Goal: Task Accomplishment & Management: Use online tool/utility

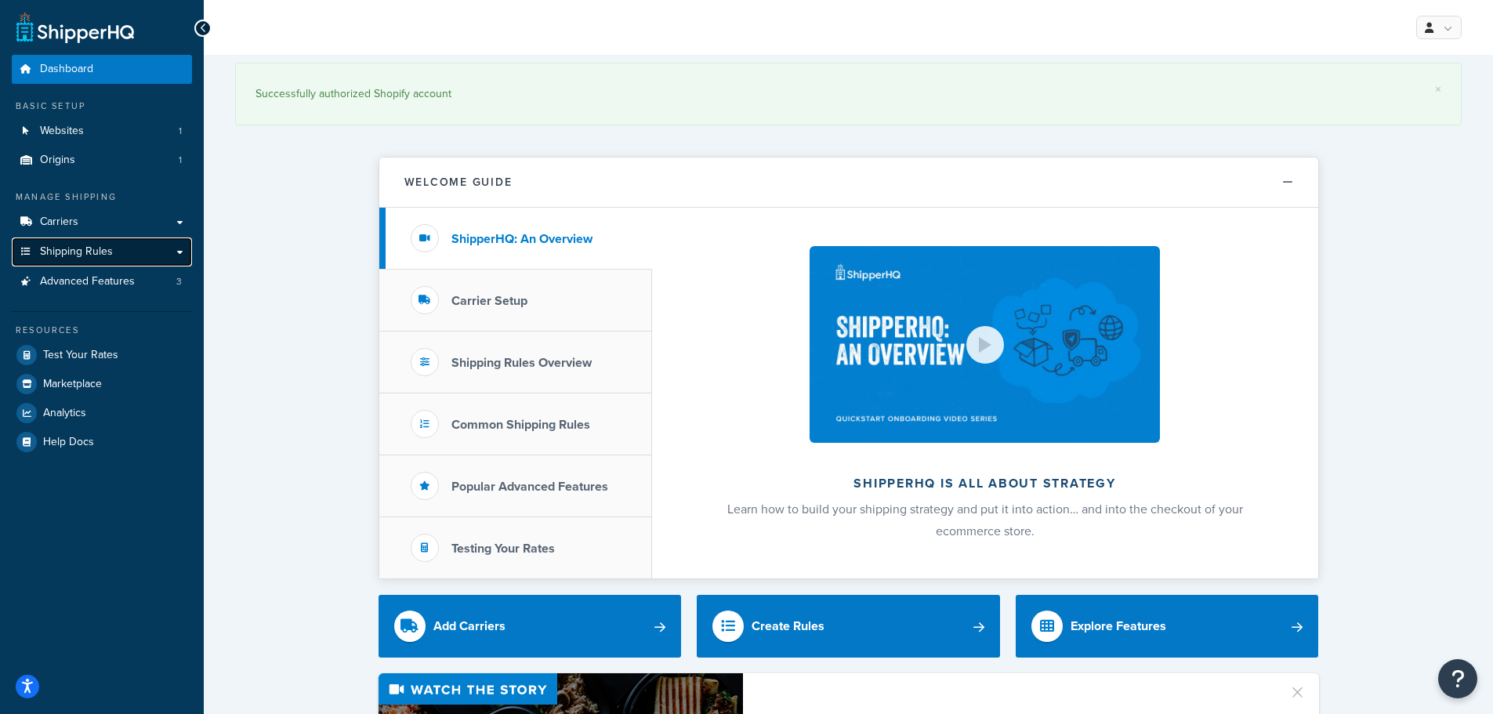
click at [156, 255] on link "Shipping Rules" at bounding box center [102, 252] width 180 height 29
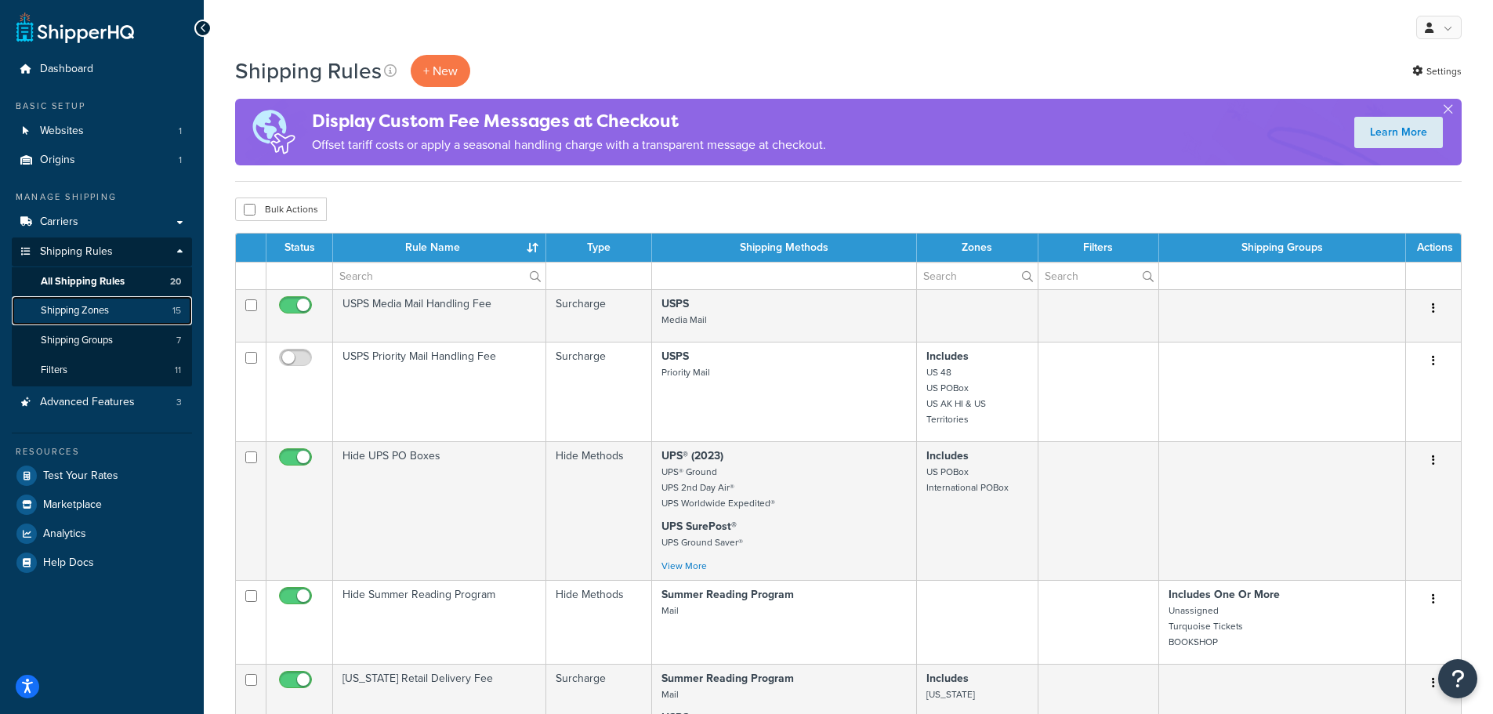
click at [89, 310] on span "Shipping Zones" at bounding box center [75, 310] width 68 height 13
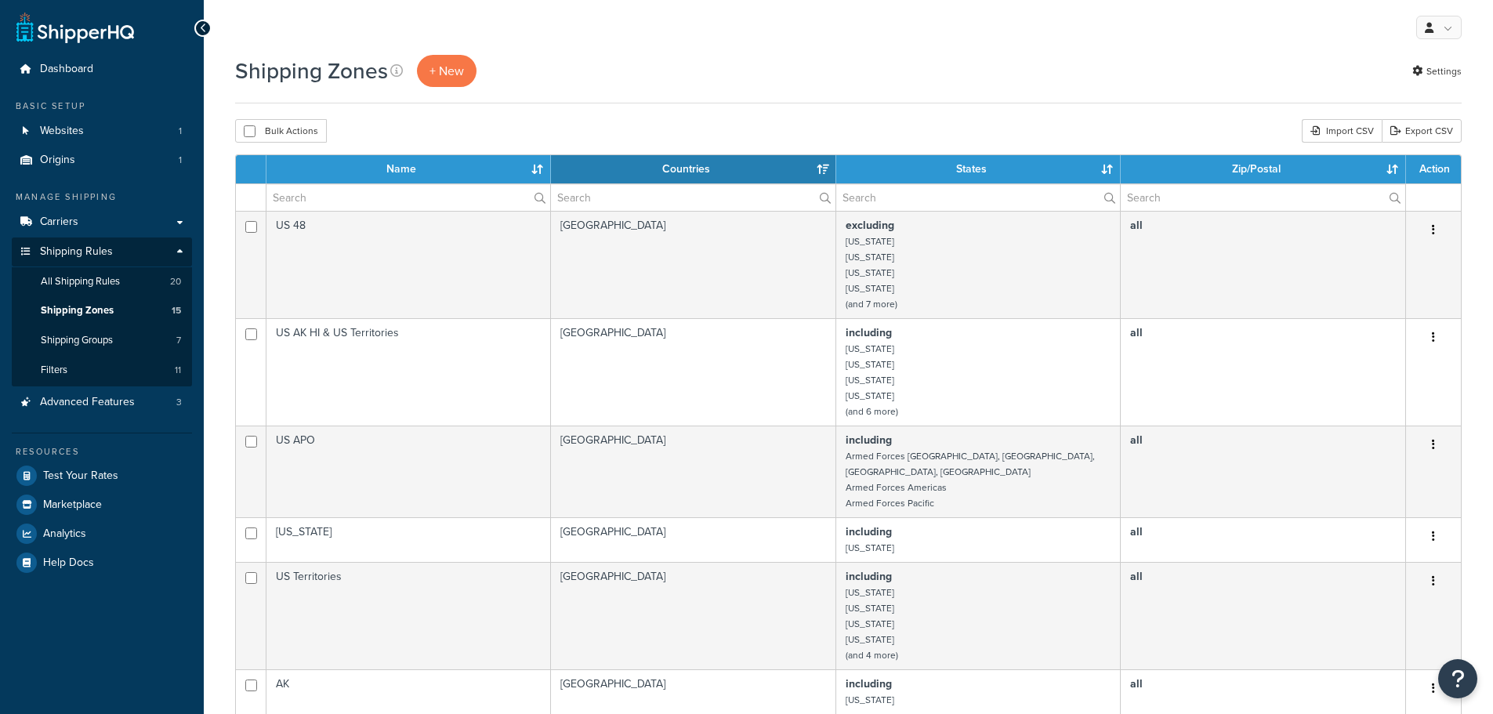
select select "15"
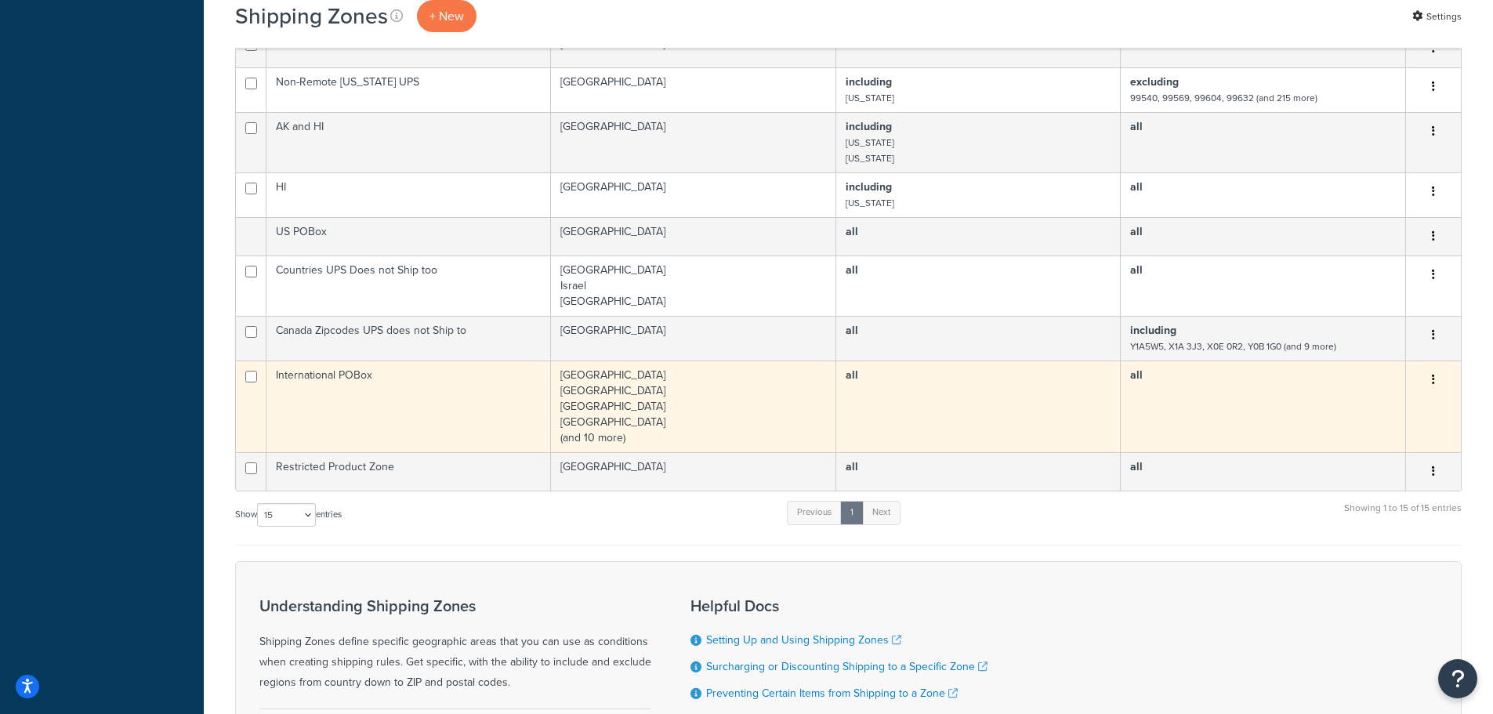
scroll to position [706, 0]
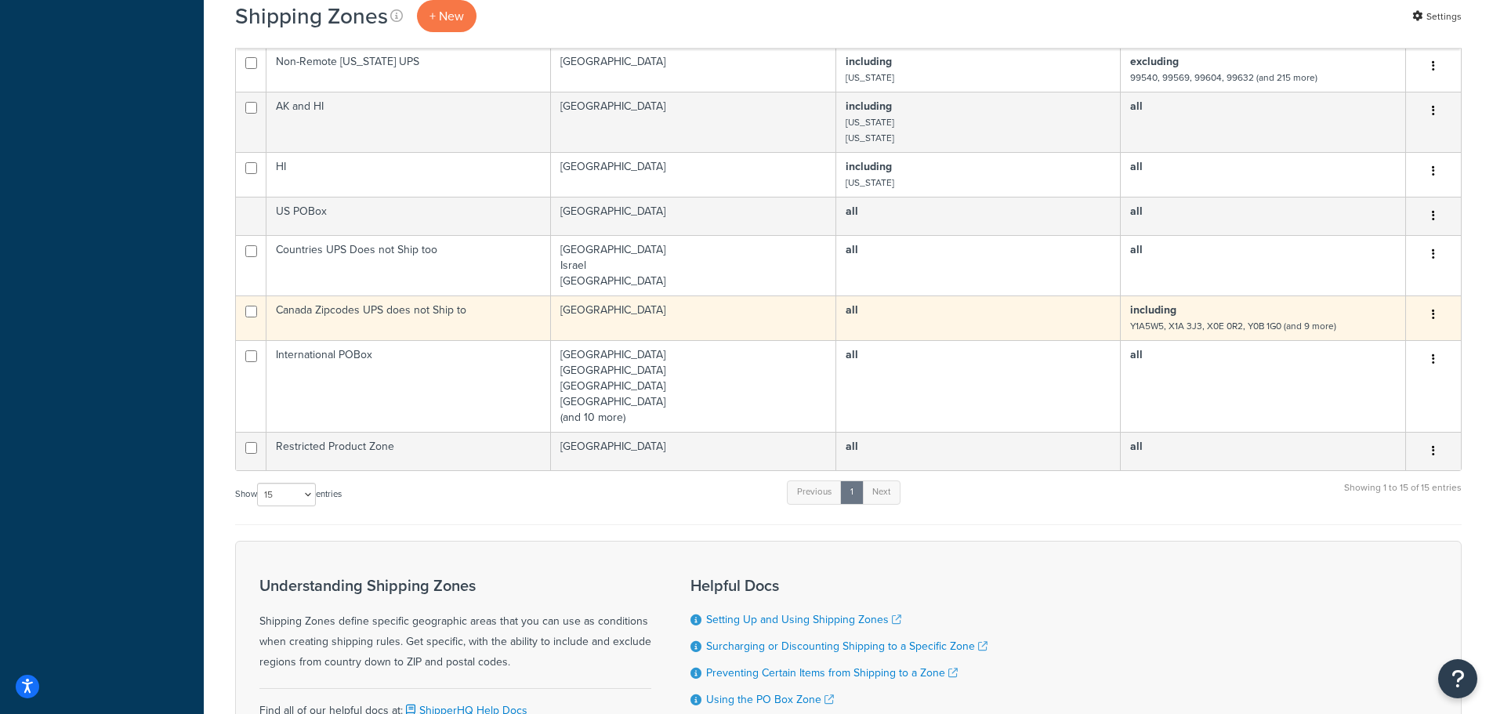
click at [493, 311] on td "Canada Zipcodes UPS does not Ship to" at bounding box center [409, 318] width 285 height 45
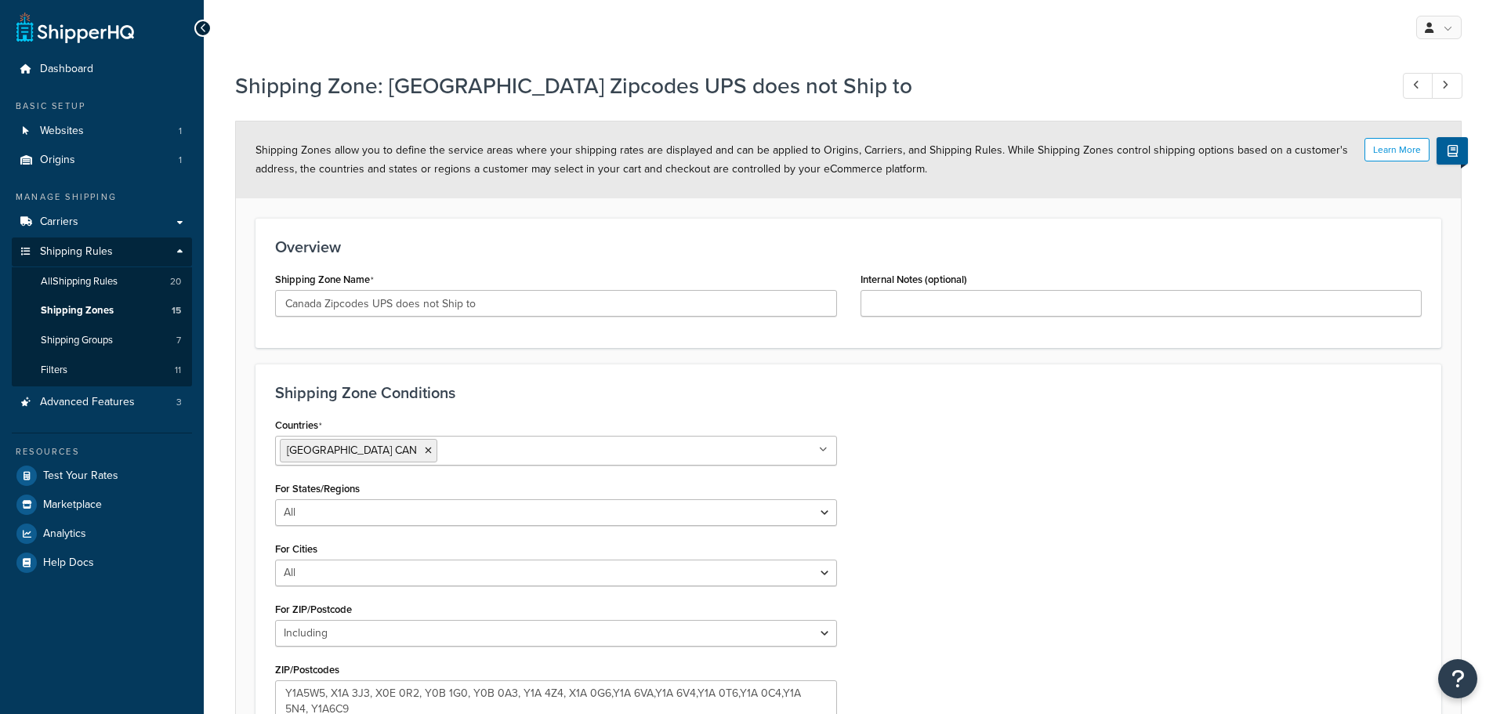
select select "including"
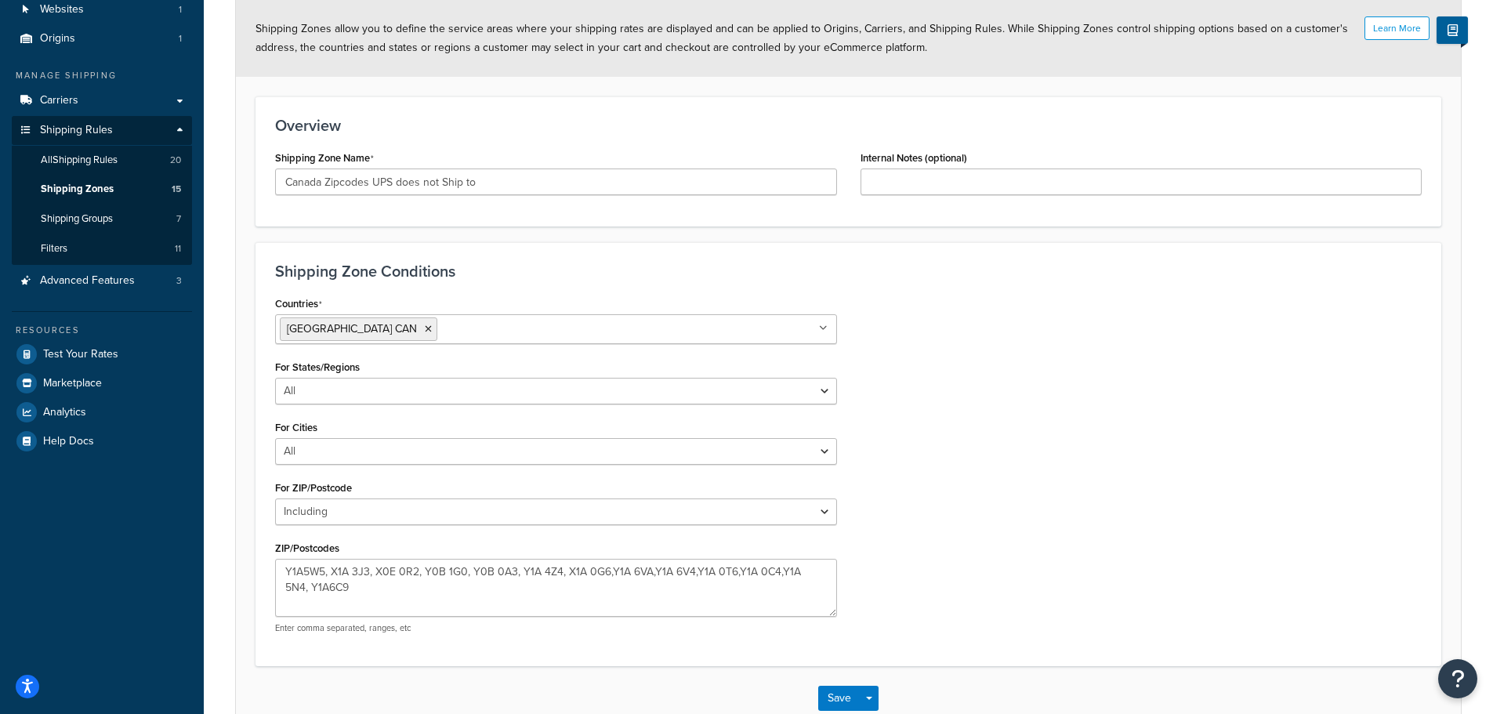
scroll to position [217, 0]
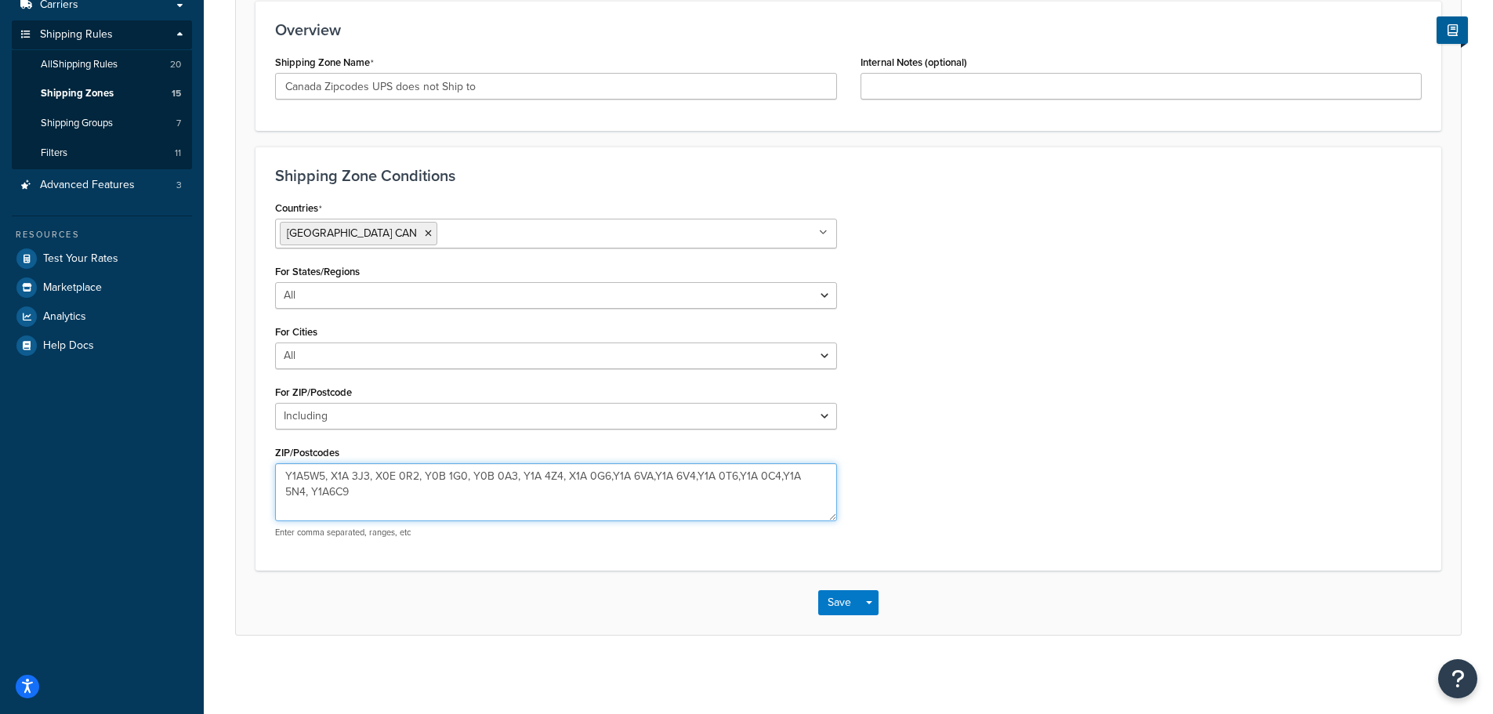
click at [346, 492] on textarea "Y1A5W5, X1A 3J3, X0E 0R2, Y0B 1G0, Y0B 0A3, Y1A 4Z4, X1A 0G6,Y1A 6VA,Y1A 6V4,Y1…" at bounding box center [556, 492] width 562 height 58
paste textarea "Y1A 0B3"
type textarea "Y1A5W5, X1A 3J3, X0E 0R2, Y0B 1G0, Y0B 0A3, Y1A 4Z4, X1A 0G6,Y1A 6VA,Y1A 6V4,Y1…"
click at [828, 606] on button "Save" at bounding box center [839, 602] width 42 height 25
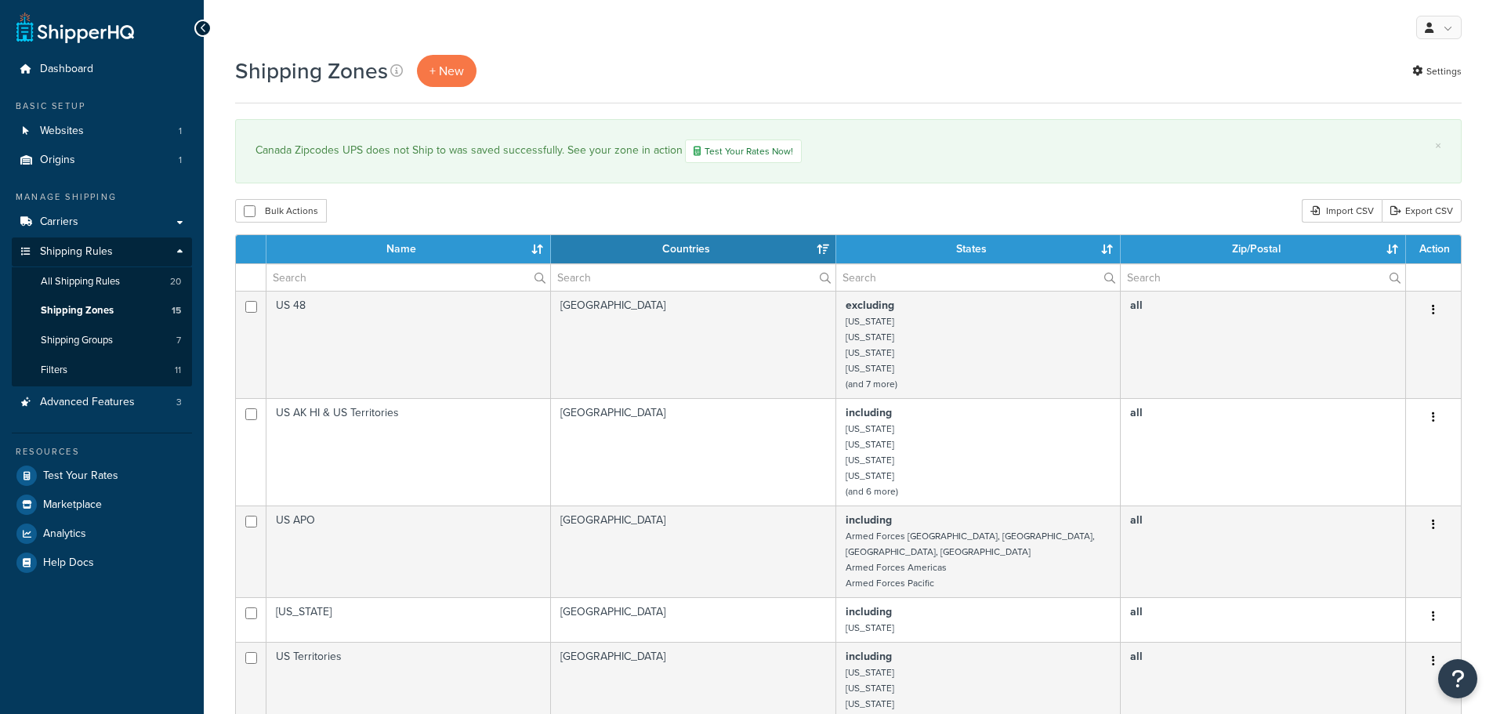
select select "15"
click at [136, 471] on link "Test Your Rates" at bounding box center [102, 476] width 180 height 28
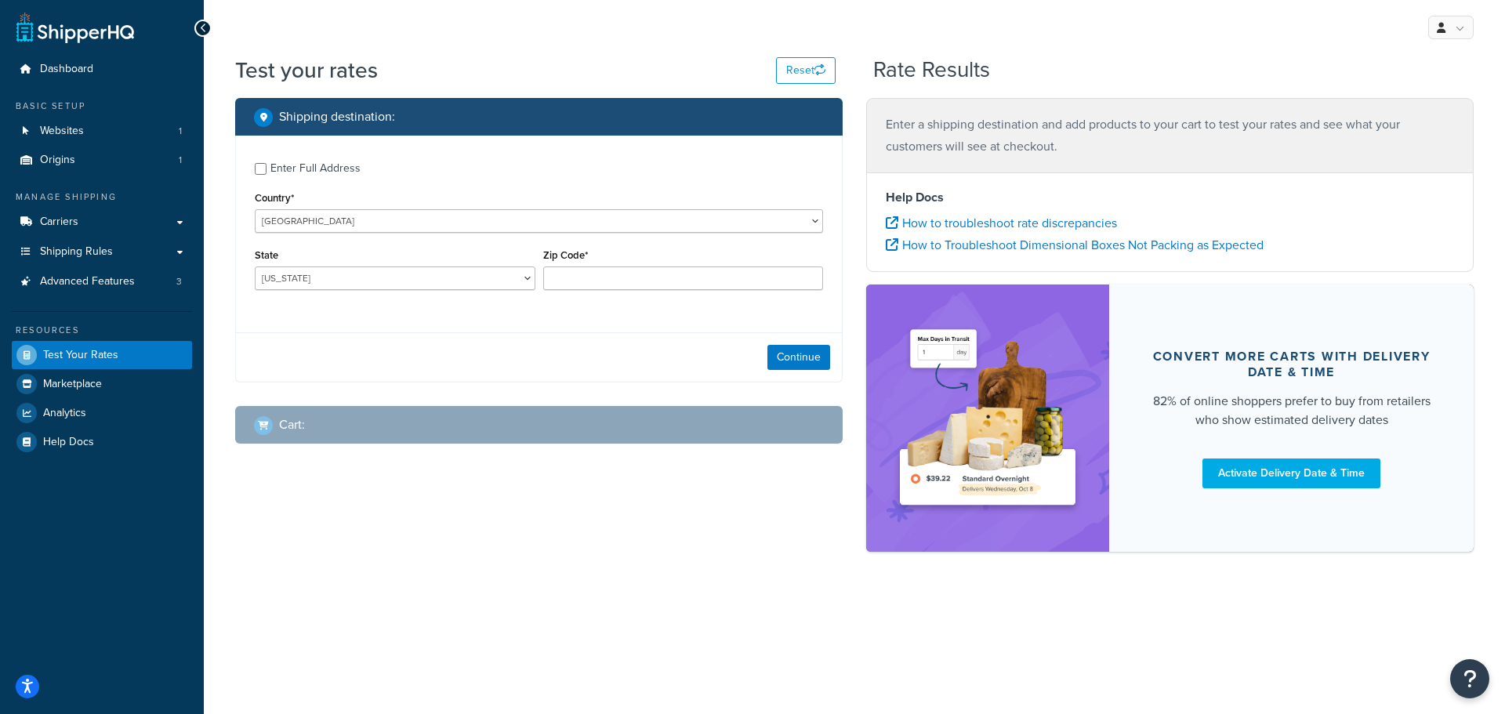
click at [296, 161] on div "Enter Full Address" at bounding box center [315, 169] width 90 height 22
click at [267, 163] on input "Enter Full Address" at bounding box center [261, 169] width 12 height 12
checkbox input "true"
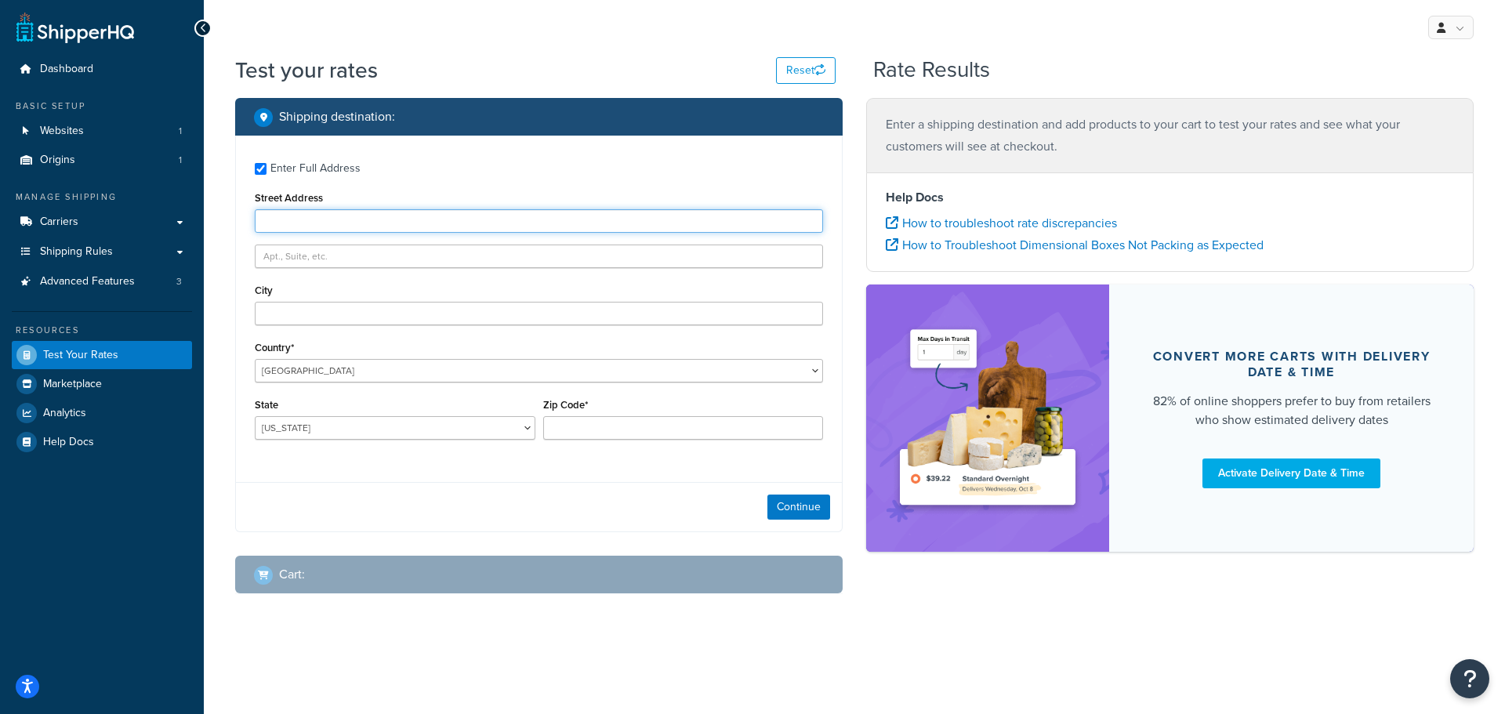
click at [459, 233] on input "Street Address" at bounding box center [539, 221] width 568 height 24
paste input "[STREET_ADDRESS]"
type input "[STREET_ADDRESS]"
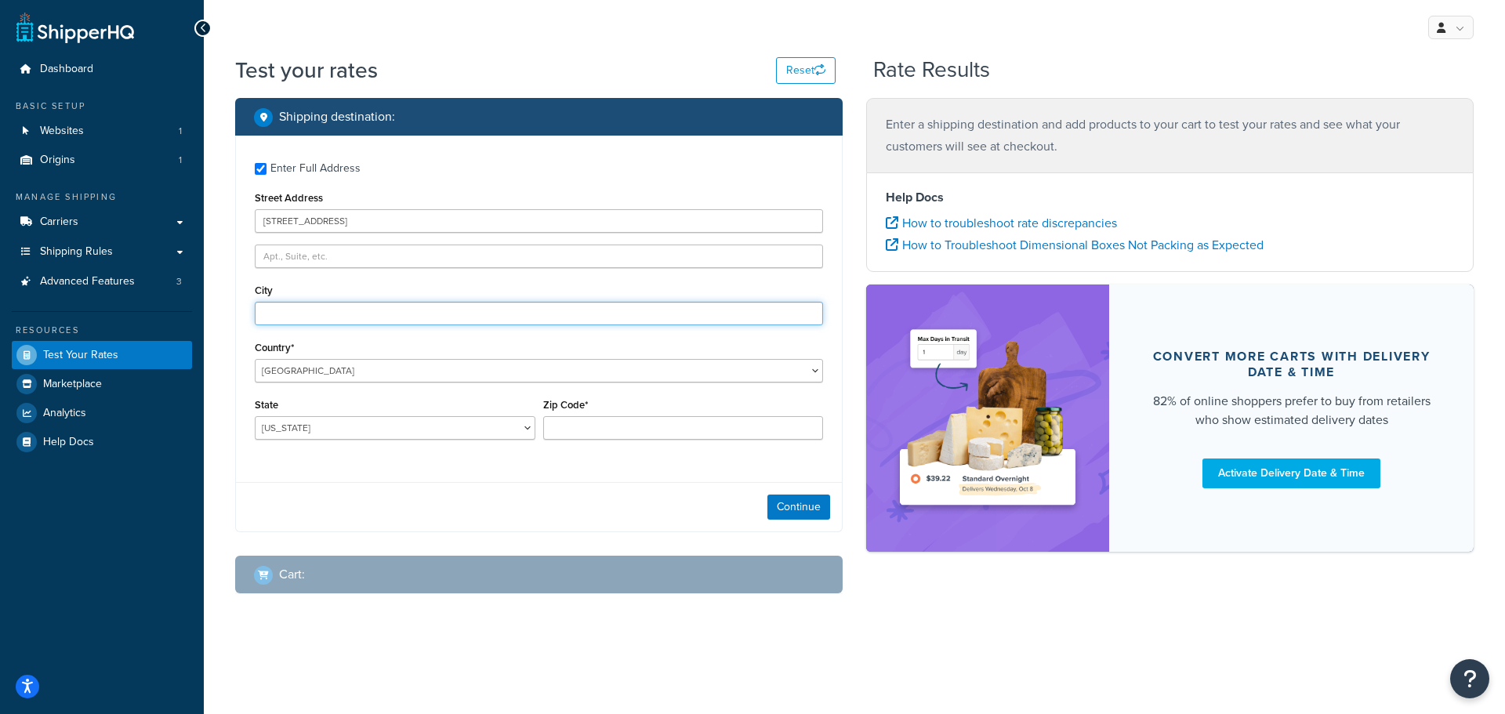
click at [430, 321] on input "City" at bounding box center [539, 314] width 568 height 24
paste input "Whitehorse"
type input "Whitehorse"
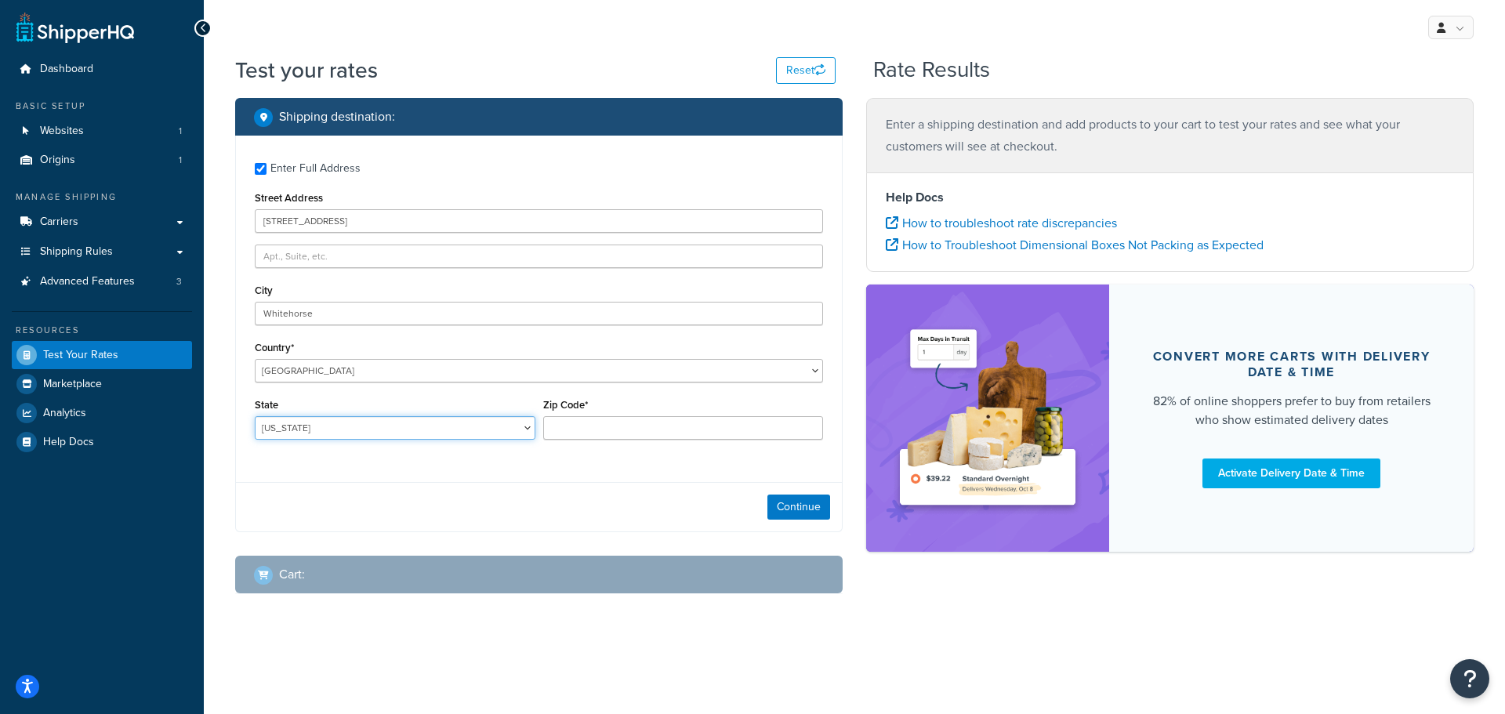
click at [416, 423] on select "[US_STATE] [US_STATE] [US_STATE] [US_STATE] [US_STATE] Armed Forces Americas Ar…" at bounding box center [395, 428] width 281 height 24
click at [473, 488] on div "Continue" at bounding box center [539, 506] width 606 height 49
click at [448, 368] on select "[GEOGRAPHIC_DATA] [GEOGRAPHIC_DATA] [GEOGRAPHIC_DATA] [GEOGRAPHIC_DATA] [GEOGRA…" at bounding box center [539, 371] width 568 height 24
select select "CA"
click at [255, 359] on select "[GEOGRAPHIC_DATA] [GEOGRAPHIC_DATA] [GEOGRAPHIC_DATA] [GEOGRAPHIC_DATA] [GEOGRA…" at bounding box center [539, 371] width 568 height 24
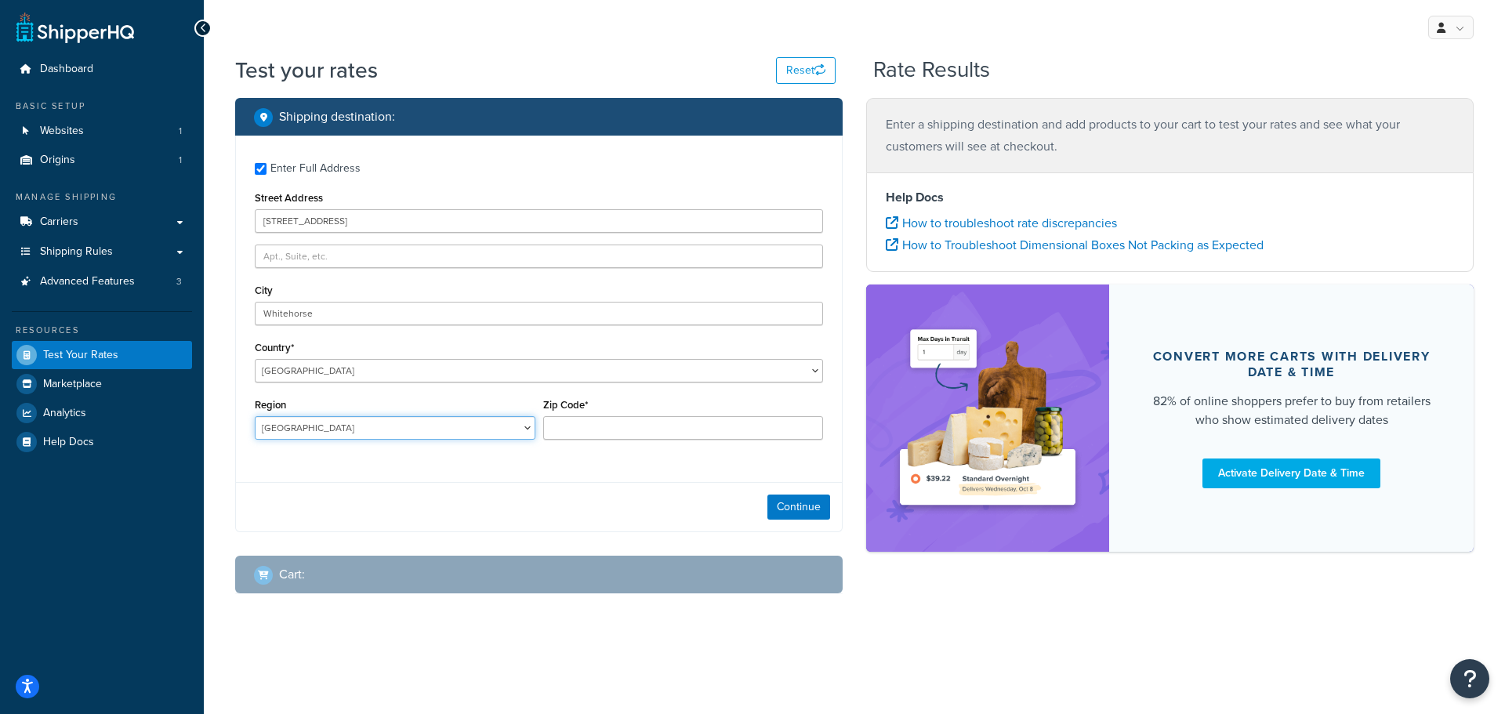
click at [405, 426] on select "[GEOGRAPHIC_DATA] [GEOGRAPHIC_DATA] [GEOGRAPHIC_DATA] [GEOGRAPHIC_DATA] [GEOGRA…" at bounding box center [395, 428] width 281 height 24
select select "YT"
click at [255, 416] on select "[GEOGRAPHIC_DATA] [GEOGRAPHIC_DATA] [GEOGRAPHIC_DATA] [GEOGRAPHIC_DATA] [GEOGRA…" at bounding box center [395, 428] width 281 height 24
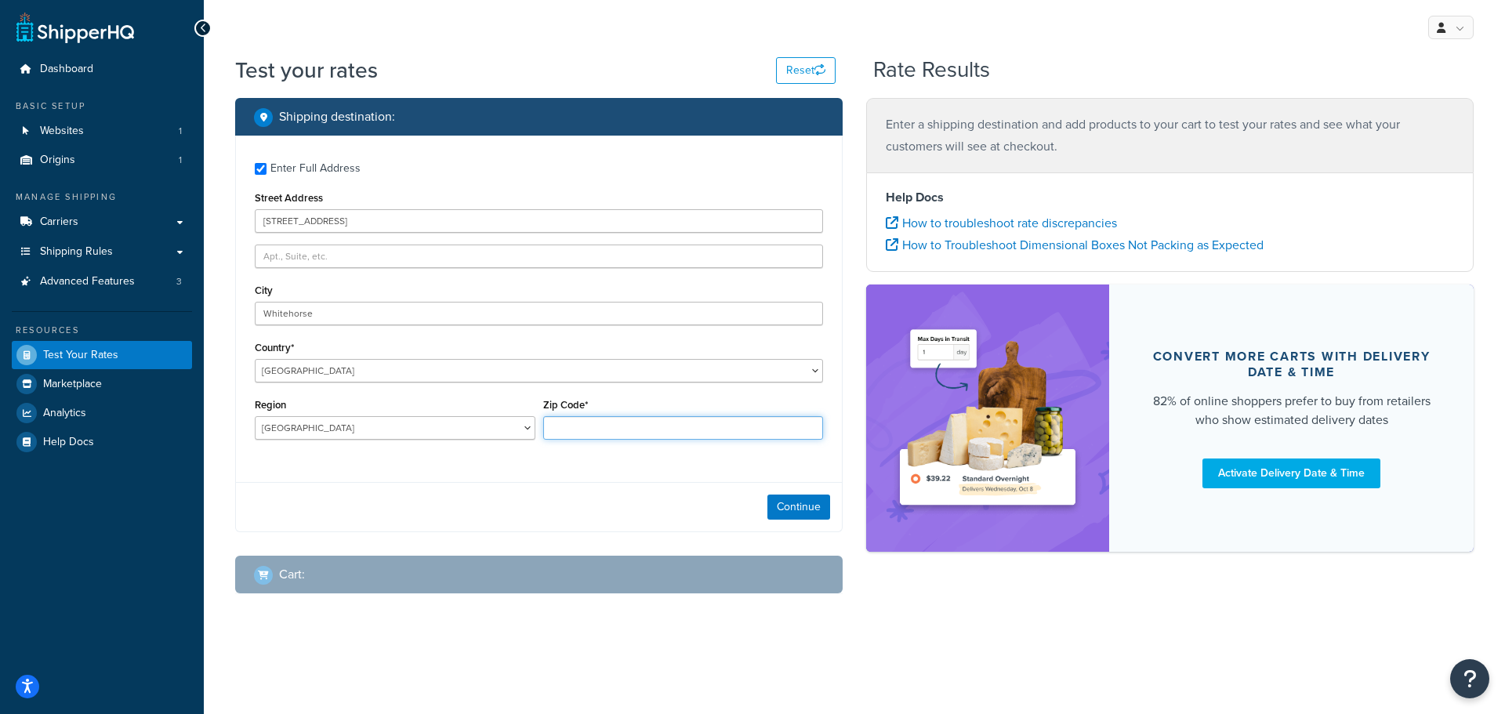
click at [629, 431] on input "Zip Code*" at bounding box center [683, 428] width 281 height 24
paste input "Y1A 0B3"
type input "Y1A 0B3"
click at [817, 507] on button "Continue" at bounding box center [798, 507] width 63 height 25
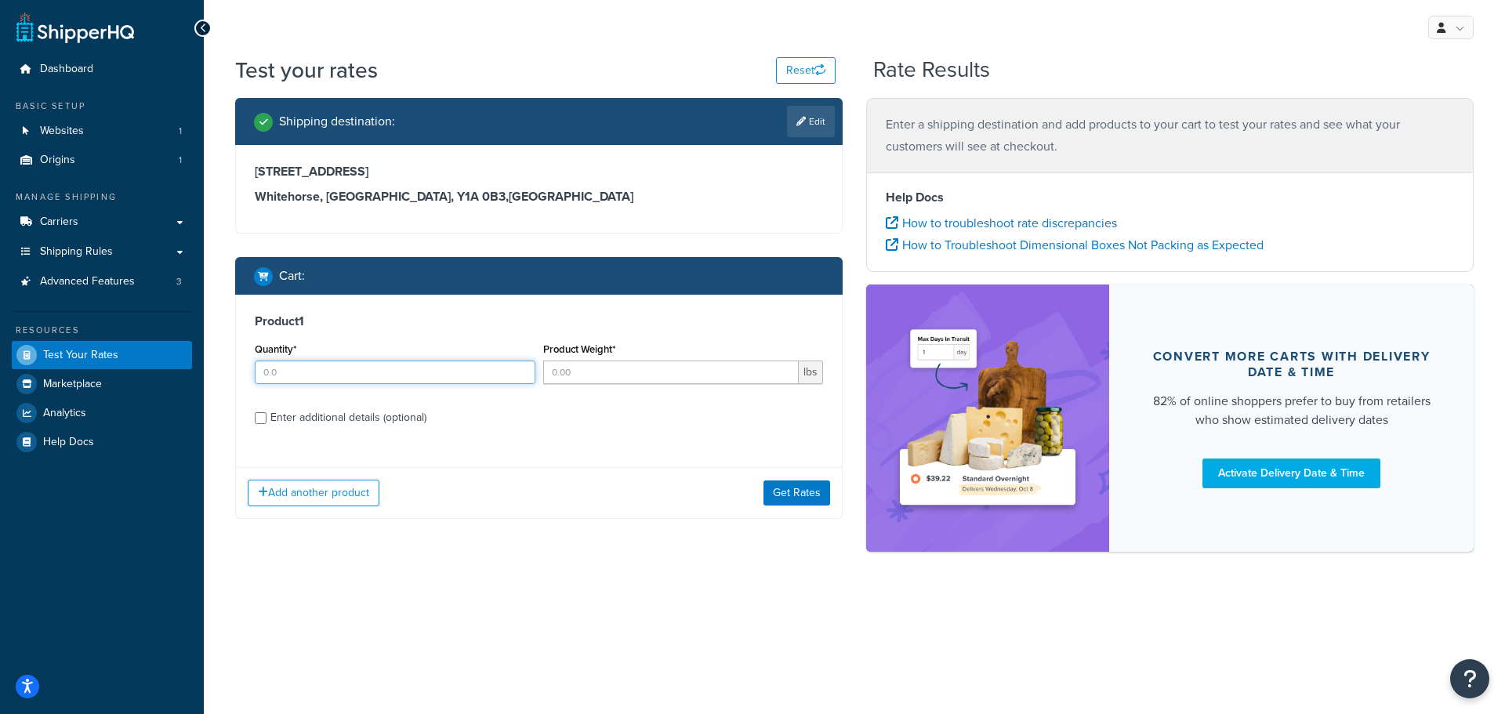
drag, startPoint x: 455, startPoint y: 365, endPoint x: 466, endPoint y: 372, distance: 13.0
click at [455, 366] on input "Quantity*" at bounding box center [395, 373] width 281 height 24
type input "1"
click at [651, 375] on input "Product Weight*" at bounding box center [671, 373] width 256 height 24
type input "1"
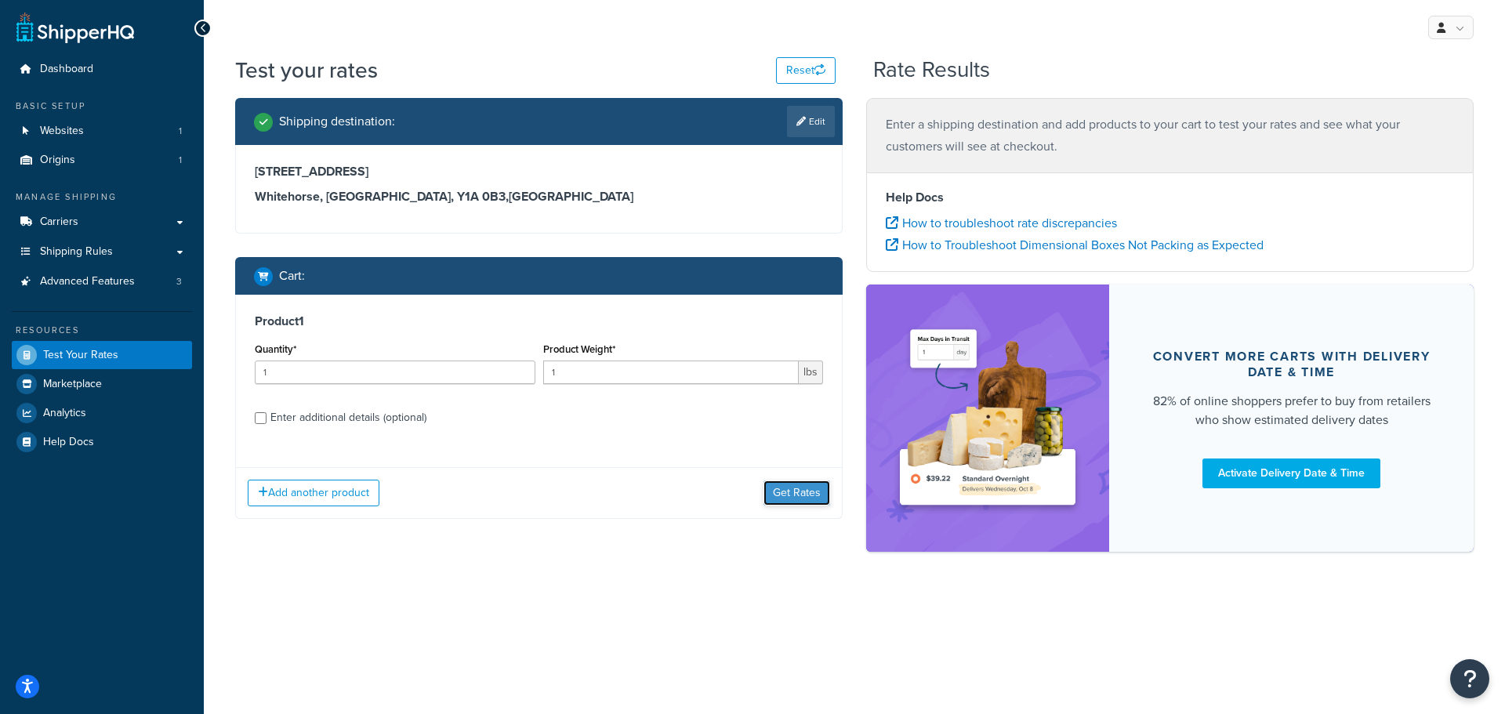
click at [794, 495] on button "Get Rates" at bounding box center [797, 493] width 67 height 25
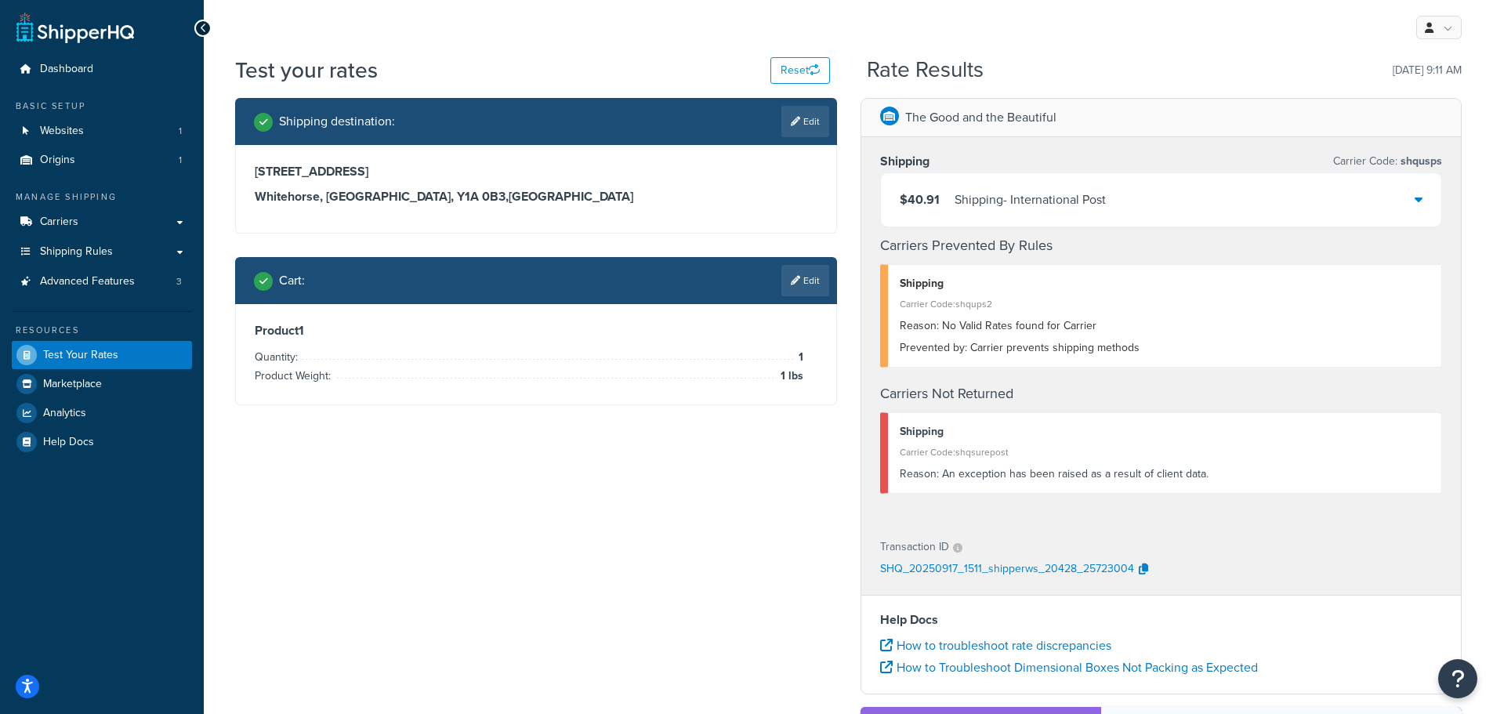
click at [1275, 198] on div "$40.91 Shipping - International Post" at bounding box center [1161, 199] width 561 height 53
